Goal: Task Accomplishment & Management: Use online tool/utility

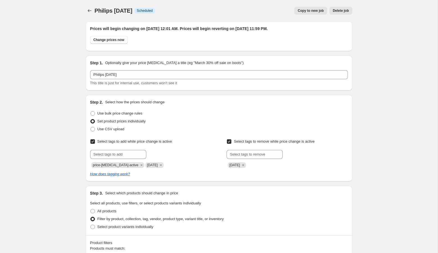
scroll to position [665, 0]
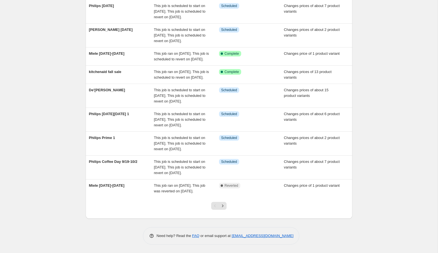
scroll to position [124, 0]
click at [223, 206] on icon "Next" at bounding box center [222, 206] width 1 height 3
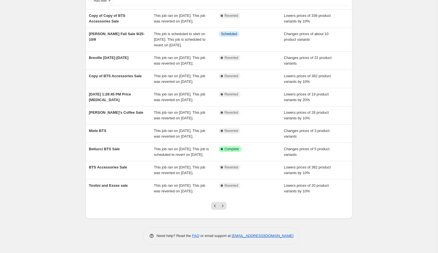
scroll to position [96, 0]
click at [223, 206] on icon "Next" at bounding box center [222, 206] width 1 height 3
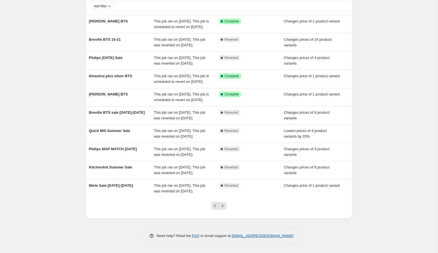
scroll to position [91, 0]
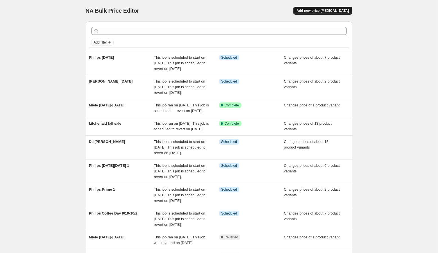
click at [329, 9] on span "Add new price [MEDICAL_DATA]" at bounding box center [323, 10] width 52 height 4
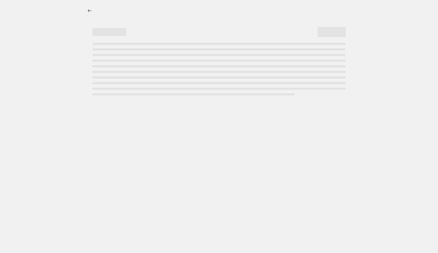
select select "percentage"
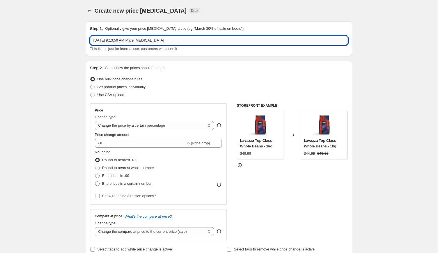
click at [155, 39] on input "[DATE] 9:13:59 AM Price [MEDICAL_DATA]" at bounding box center [219, 40] width 258 height 9
type input "Breville [DATE]-[DATE]"
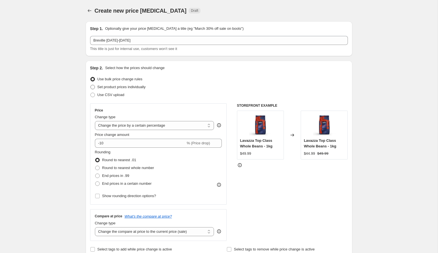
click at [109, 86] on span "Set product prices individually" at bounding box center [121, 87] width 48 height 4
click at [91, 85] on input "Set product prices individually" at bounding box center [90, 85] width 0 height 0
radio input "true"
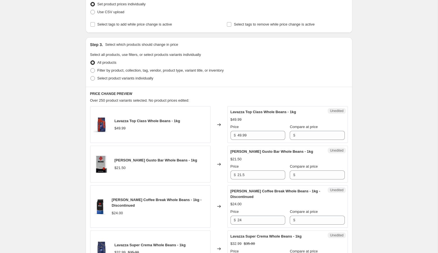
scroll to position [87, 0]
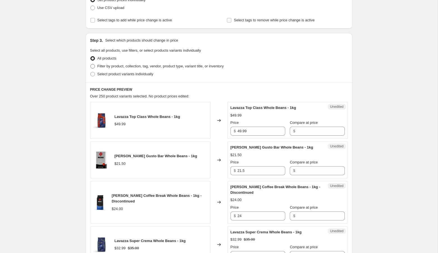
click at [105, 67] on span "Filter by product, collection, tag, vendor, product type, variant title, or inv…" at bounding box center [160, 66] width 126 height 4
click at [91, 64] on input "Filter by product, collection, tag, vendor, product type, variant title, or inv…" at bounding box center [90, 64] width 0 height 0
radio input "true"
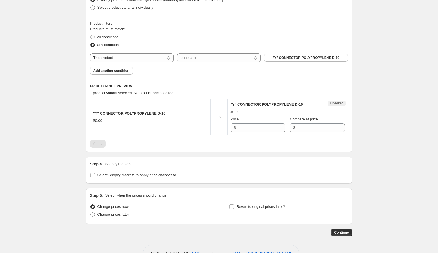
scroll to position [154, 0]
click at [313, 60] on button ""Y" CONNECTOR POLYPROPYLENE D-10" at bounding box center [305, 58] width 83 height 8
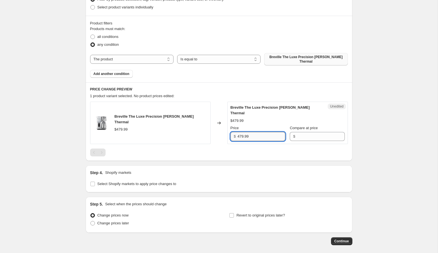
click at [259, 132] on input "479.99" at bounding box center [262, 136] width 48 height 9
type input "479.99"
click at [312, 132] on input "Compare at price" at bounding box center [321, 136] width 48 height 9
paste input "479.99"
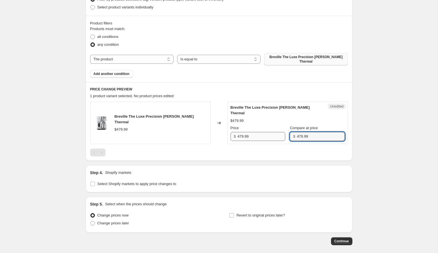
type input "479.99"
click at [240, 132] on input "479.99" at bounding box center [262, 136] width 48 height 9
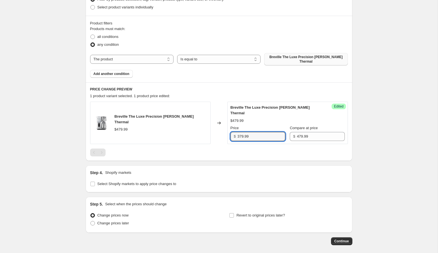
type input "379.99"
click at [395, 153] on div "Create new price [MEDICAL_DATA]. This page is ready Create new price [MEDICAL_D…" at bounding box center [219, 62] width 438 height 433
click at [123, 72] on span "Add another condition" at bounding box center [112, 74] width 36 height 4
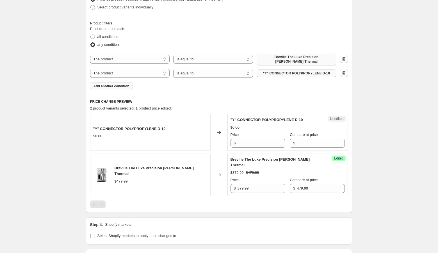
click at [278, 72] on span ""Y" CONNECTOR POLYPROPYLENE D-10" at bounding box center [296, 73] width 67 height 4
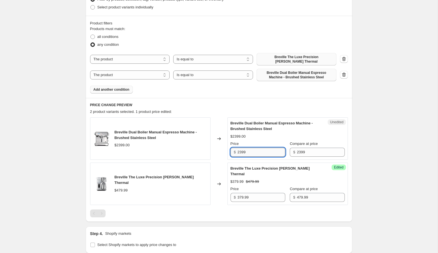
click at [247, 152] on input "2399" at bounding box center [262, 152] width 48 height 9
type input "1899.99"
click at [376, 181] on div "Create new price [MEDICAL_DATA]. This page is ready Create new price [MEDICAL_D…" at bounding box center [219, 93] width 438 height 494
click at [129, 88] on button "Add another condition" at bounding box center [111, 90] width 43 height 8
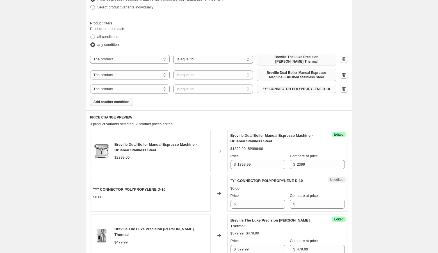
click at [302, 87] on span ""Y" CONNECTOR POLYPROPYLENE D-10" at bounding box center [296, 89] width 67 height 4
click at [273, 88] on button ""Y" CONNECTOR POLYPROPYLENE D-10" at bounding box center [297, 89] width 80 height 8
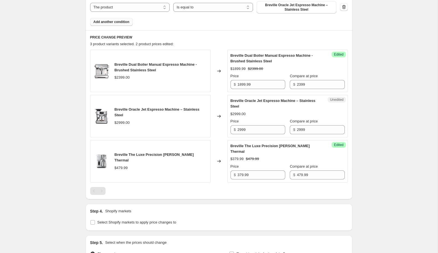
scroll to position [249, 0]
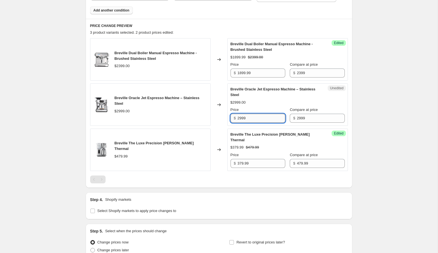
click at [241, 114] on input "2999" at bounding box center [262, 118] width 48 height 9
type input "2399"
click at [62, 149] on div "Create new price [MEDICAL_DATA]. This page is ready Create new price [MEDICAL_D…" at bounding box center [219, 28] width 438 height 555
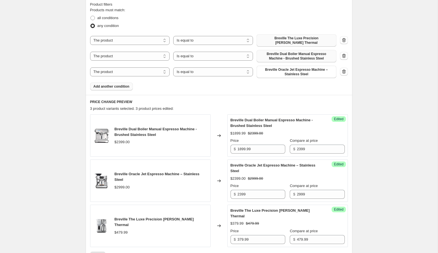
scroll to position [172, 0]
click at [94, 85] on span "Add another condition" at bounding box center [112, 87] width 36 height 4
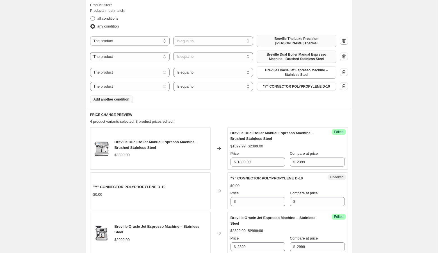
click at [276, 85] on span ""Y" CONNECTOR POLYPROPYLENE D-10" at bounding box center [296, 86] width 67 height 4
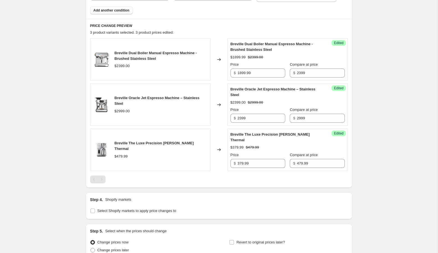
scroll to position [257, 0]
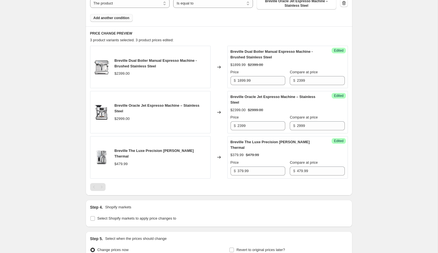
click at [121, 16] on span "Add another condition" at bounding box center [112, 18] width 36 height 4
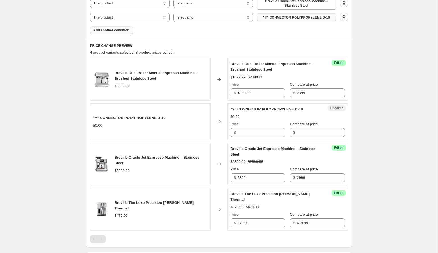
click at [301, 16] on span ""Y" CONNECTOR POLYPROPYLENE D-10" at bounding box center [296, 17] width 67 height 4
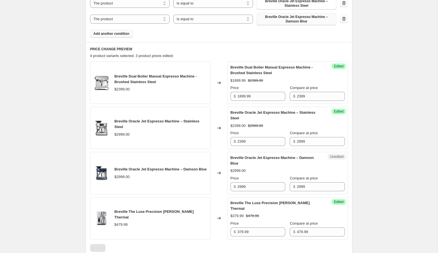
click at [113, 31] on span "Add another condition" at bounding box center [112, 33] width 36 height 4
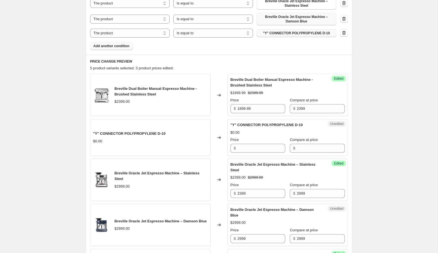
click at [294, 33] on button ""Y" CONNECTOR POLYPROPYLENE D-10" at bounding box center [297, 33] width 80 height 8
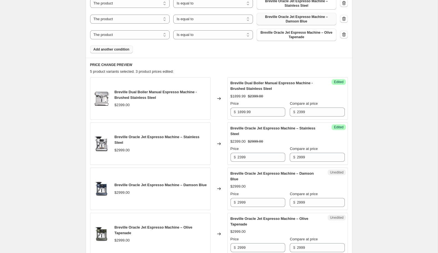
click at [115, 47] on span "Add another condition" at bounding box center [112, 49] width 36 height 4
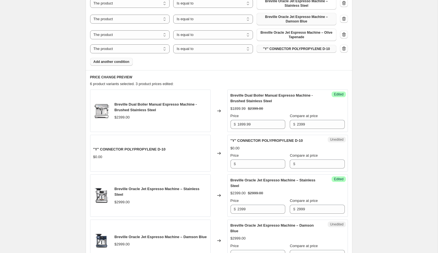
click at [285, 48] on button ""Y" CONNECTOR POLYPROPYLENE D-10" at bounding box center [297, 49] width 80 height 8
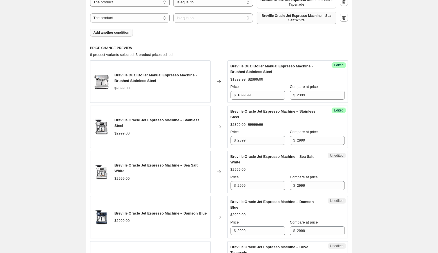
scroll to position [293, 0]
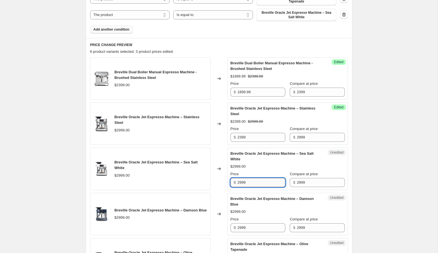
click at [242, 180] on input "2999" at bounding box center [262, 182] width 48 height 9
type input "2399"
click at [378, 168] on div "Create new price [MEDICAL_DATA]. This page is ready Create new price [MEDICAL_D…" at bounding box center [219, 84] width 438 height 754
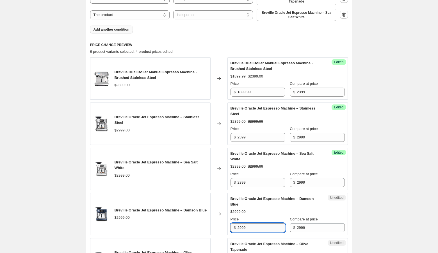
click at [240, 224] on input "2999" at bounding box center [262, 227] width 48 height 9
type input "2399"
click at [377, 197] on div "Create new price [MEDICAL_DATA]. This page is ready Create new price [MEDICAL_D…" at bounding box center [219, 84] width 438 height 754
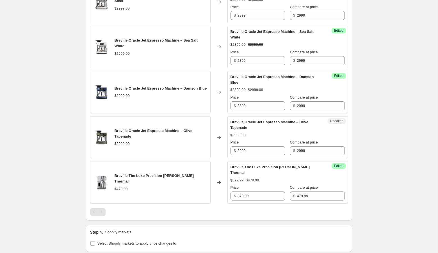
scroll to position [416, 0]
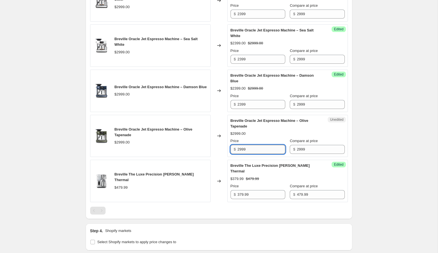
click at [242, 145] on input "2999" at bounding box center [262, 149] width 48 height 9
type input "2399"
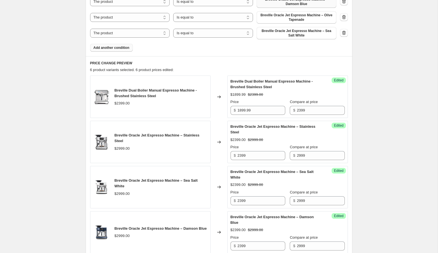
scroll to position [233, 0]
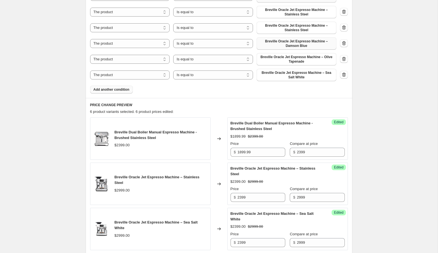
click at [124, 90] on div "Product filters Products must match: all conditions any condition The product T…" at bounding box center [219, 17] width 267 height 161
click at [122, 87] on span "Add another condition" at bounding box center [112, 89] width 36 height 4
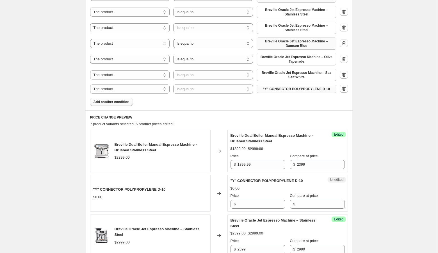
click at [312, 87] on span ""Y" CONNECTOR POLYPROPYLENE D-10" at bounding box center [296, 89] width 67 height 4
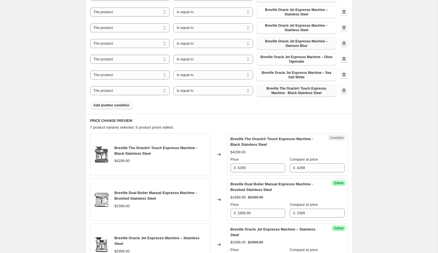
click at [124, 103] on span "Add another condition" at bounding box center [112, 105] width 36 height 4
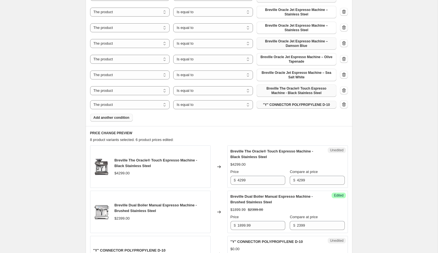
click at [289, 103] on span ""Y" CONNECTOR POLYPROPYLENE D-10" at bounding box center [296, 105] width 67 height 4
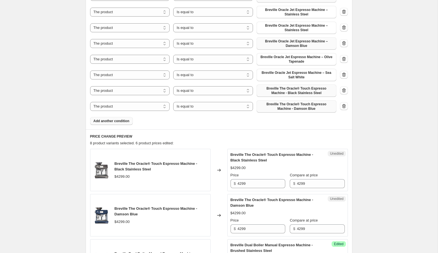
click at [121, 117] on button "Add another condition" at bounding box center [111, 121] width 43 height 8
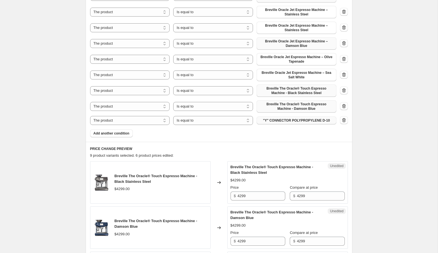
click at [281, 119] on span ""Y" CONNECTOR POLYPROPYLENE D-10" at bounding box center [296, 120] width 67 height 4
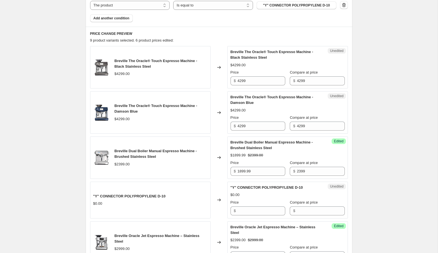
scroll to position [379, 0]
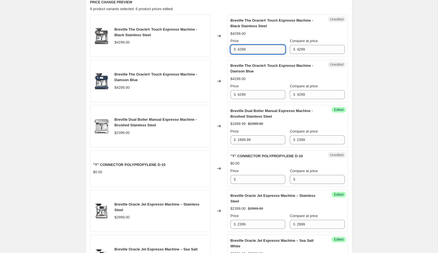
click at [253, 45] on input "4299" at bounding box center [262, 49] width 48 height 9
paste input "$3,439.99"
click at [241, 46] on input "$3,439.99" at bounding box center [262, 49] width 48 height 9
click at [396, 110] on div "Create new price [MEDICAL_DATA]. This page is ready Create new price [MEDICAL_D…" at bounding box center [219, 84] width 438 height 927
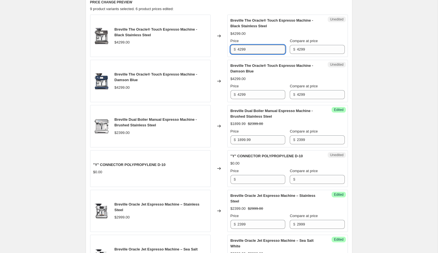
click at [254, 48] on input "4299" at bounding box center [262, 49] width 48 height 9
type input "3239.99"
click at [385, 72] on div "Create new price [MEDICAL_DATA]. This page is ready Create new price [MEDICAL_D…" at bounding box center [219, 84] width 438 height 927
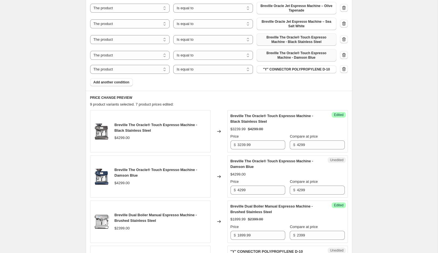
scroll to position [242, 0]
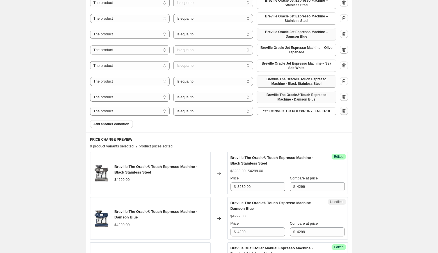
click at [343, 108] on icon "button" at bounding box center [344, 111] width 6 height 6
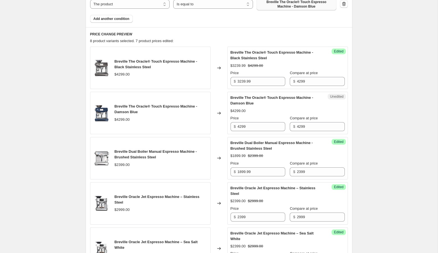
scroll to position [336, 0]
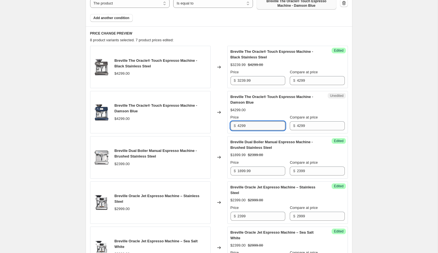
click at [253, 122] on input "4299" at bounding box center [262, 125] width 48 height 9
type input "3439.99"
click at [364, 146] on div "Create new price [MEDICAL_DATA]. This page is ready Create new price [MEDICAL_D…" at bounding box center [219, 102] width 438 height 876
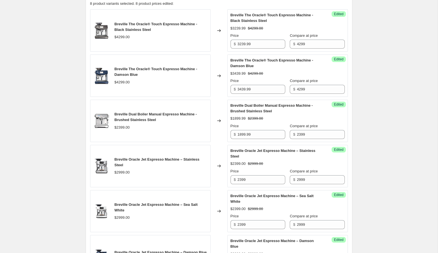
scroll to position [360, 0]
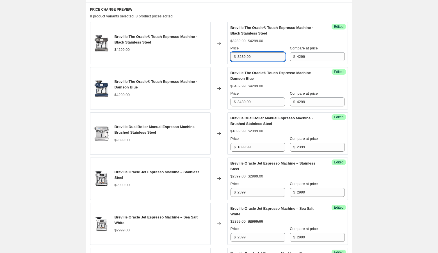
click at [242, 52] on input "3239.99" at bounding box center [262, 56] width 48 height 9
type input "3439.99"
click at [400, 74] on div "Create new price [MEDICAL_DATA]. This page is ready Create new price [MEDICAL_D…" at bounding box center [219, 78] width 438 height 876
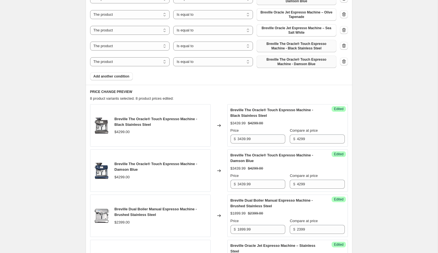
scroll to position [173, 0]
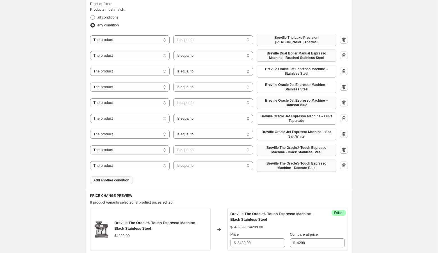
click at [116, 178] on span "Add another condition" at bounding box center [112, 180] width 36 height 4
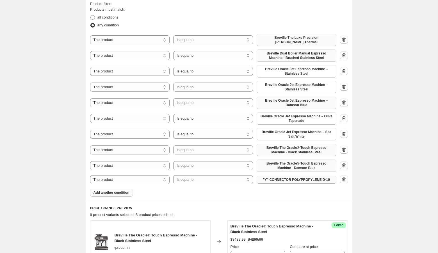
click at [283, 178] on span ""Y" CONNECTOR POLYPROPYLENE D-10" at bounding box center [296, 180] width 67 height 4
click at [345, 177] on icon "button" at bounding box center [344, 180] width 6 height 6
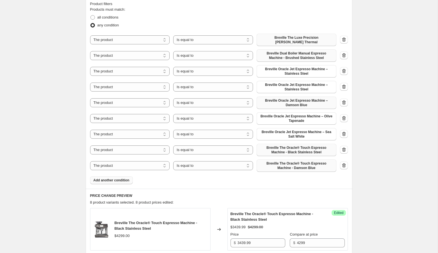
click at [128, 178] on span "Add another condition" at bounding box center [112, 180] width 36 height 4
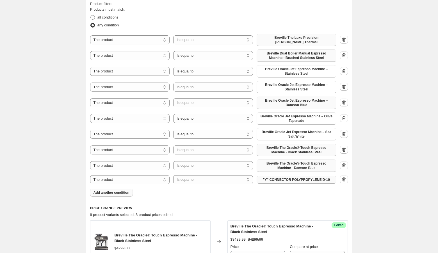
click at [275, 176] on button ""Y" CONNECTOR POLYPROPYLENE D-10" at bounding box center [297, 180] width 80 height 8
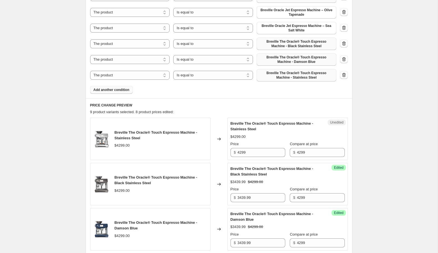
scroll to position [286, 0]
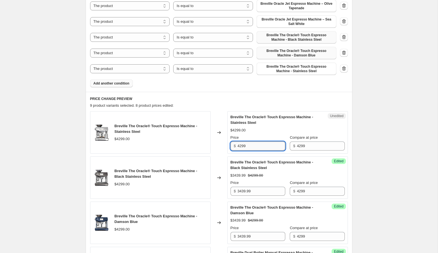
click at [259, 142] on input "4299" at bounding box center [262, 146] width 48 height 9
type input "3439.99"
click at [399, 134] on div "Create new price [MEDICAL_DATA]. This page is ready Create new price [MEDICAL_D…" at bounding box center [219, 182] width 438 height 936
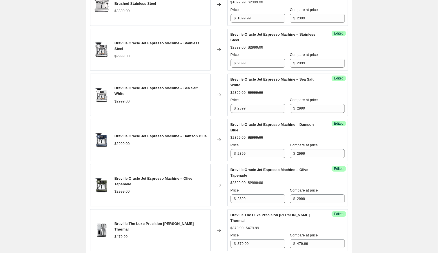
scroll to position [672, 0]
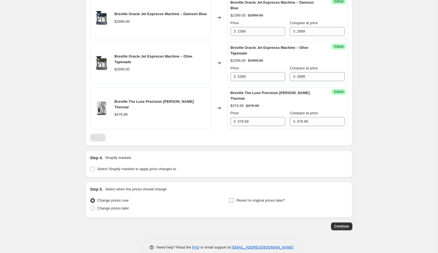
click at [242, 198] on span "Revert to original prices later?" at bounding box center [261, 201] width 49 height 6
click at [234, 198] on input "Revert to original prices later?" at bounding box center [232, 200] width 4 height 4
checkbox input "true"
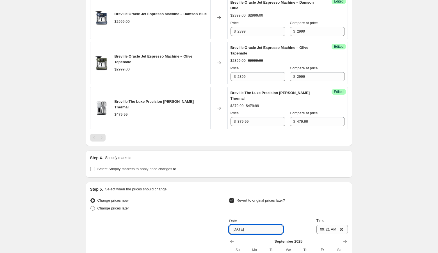
click at [243, 225] on input "[DATE]" at bounding box center [256, 229] width 54 height 9
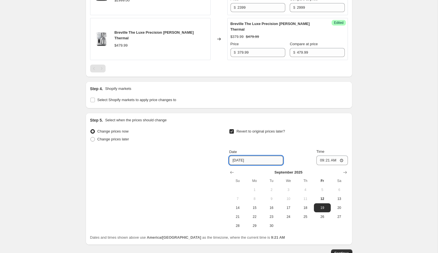
scroll to position [750, 0]
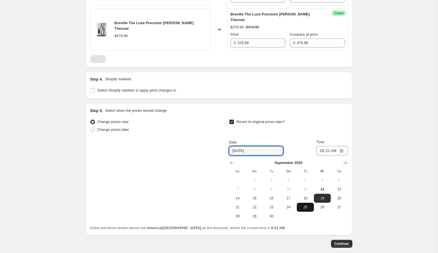
click at [306, 203] on button "25" at bounding box center [305, 207] width 17 height 9
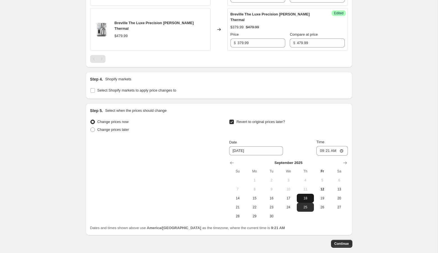
click at [308, 196] on span "18" at bounding box center [305, 198] width 12 height 4
type input "[DATE]"
click at [321, 146] on input "09:21" at bounding box center [332, 151] width 31 height 10
type input "23:59"
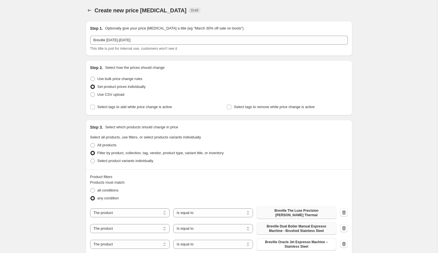
scroll to position [0, 0]
click at [112, 109] on span "Select tags to add while price change is active" at bounding box center [134, 107] width 75 height 4
click at [95, 109] on input "Select tags to add while price change is active" at bounding box center [92, 107] width 4 height 4
checkbox input "true"
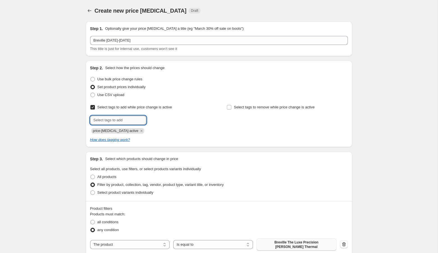
click at [115, 122] on input "text" at bounding box center [118, 120] width 56 height 9
type input "bts"
click at [156, 121] on b "Add" at bounding box center [154, 120] width 6 height 4
click at [94, 120] on input "text" at bounding box center [118, 120] width 56 height 9
type input "fall sale"
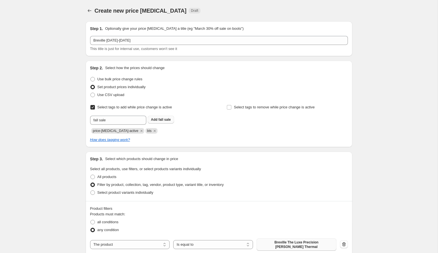
click at [157, 120] on b "Add" at bounding box center [154, 120] width 6 height 4
click at [255, 105] on span "Select tags to remove while price change is active" at bounding box center [274, 107] width 81 height 6
click at [231, 105] on input "Select tags to remove while price change is active" at bounding box center [229, 107] width 4 height 4
checkbox input "true"
click at [257, 124] on input "text" at bounding box center [255, 120] width 56 height 9
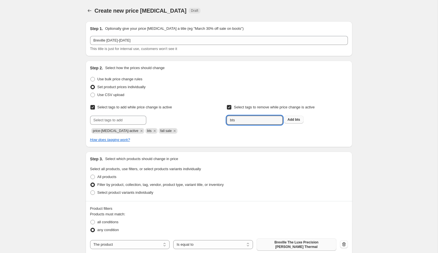
type input "bts"
click at [297, 120] on span "bts" at bounding box center [297, 120] width 5 height 4
click at [247, 119] on input "text" at bounding box center [255, 120] width 56 height 9
type input "fall sale"
click at [299, 118] on span "fall sale" at bounding box center [301, 120] width 12 height 4
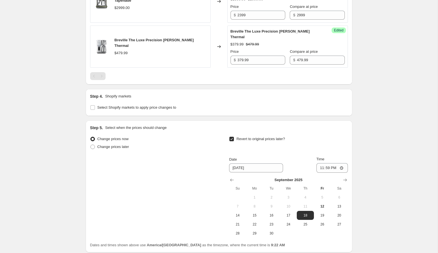
scroll to position [799, 0]
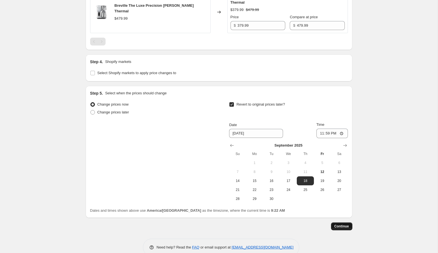
click at [343, 224] on span "Continue" at bounding box center [342, 226] width 15 height 4
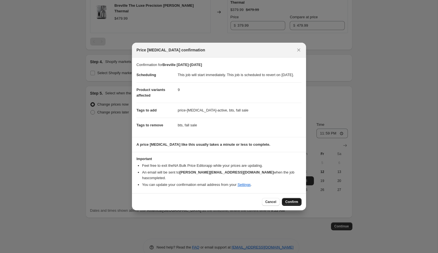
click at [289, 201] on span "Confirm" at bounding box center [291, 202] width 13 height 4
